Goal: Task Accomplishment & Management: Use online tool/utility

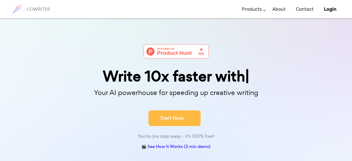
click at [187, 112] on button "Start Now" at bounding box center [174, 118] width 52 height 16
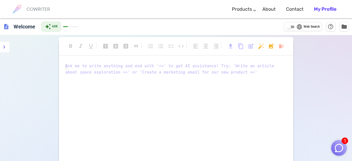
click at [338, 146] on img "button" at bounding box center [339, 148] width 10 height 10
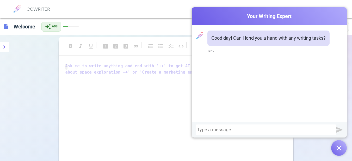
click at [339, 146] on img "button" at bounding box center [338, 147] width 5 height 5
